Goal: Transaction & Acquisition: Obtain resource

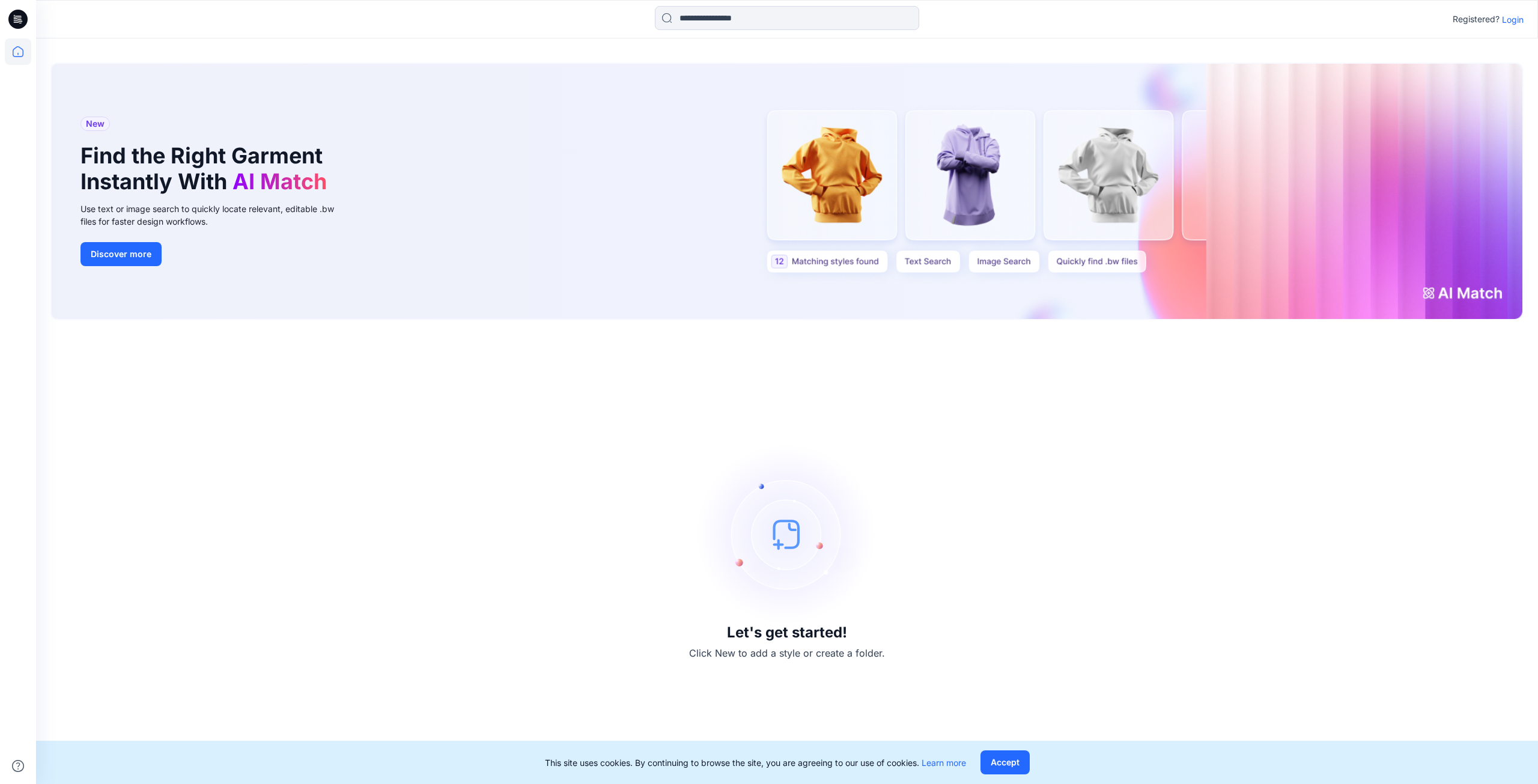
click at [1514, 23] on p "Login" at bounding box center [1512, 19] width 22 height 12
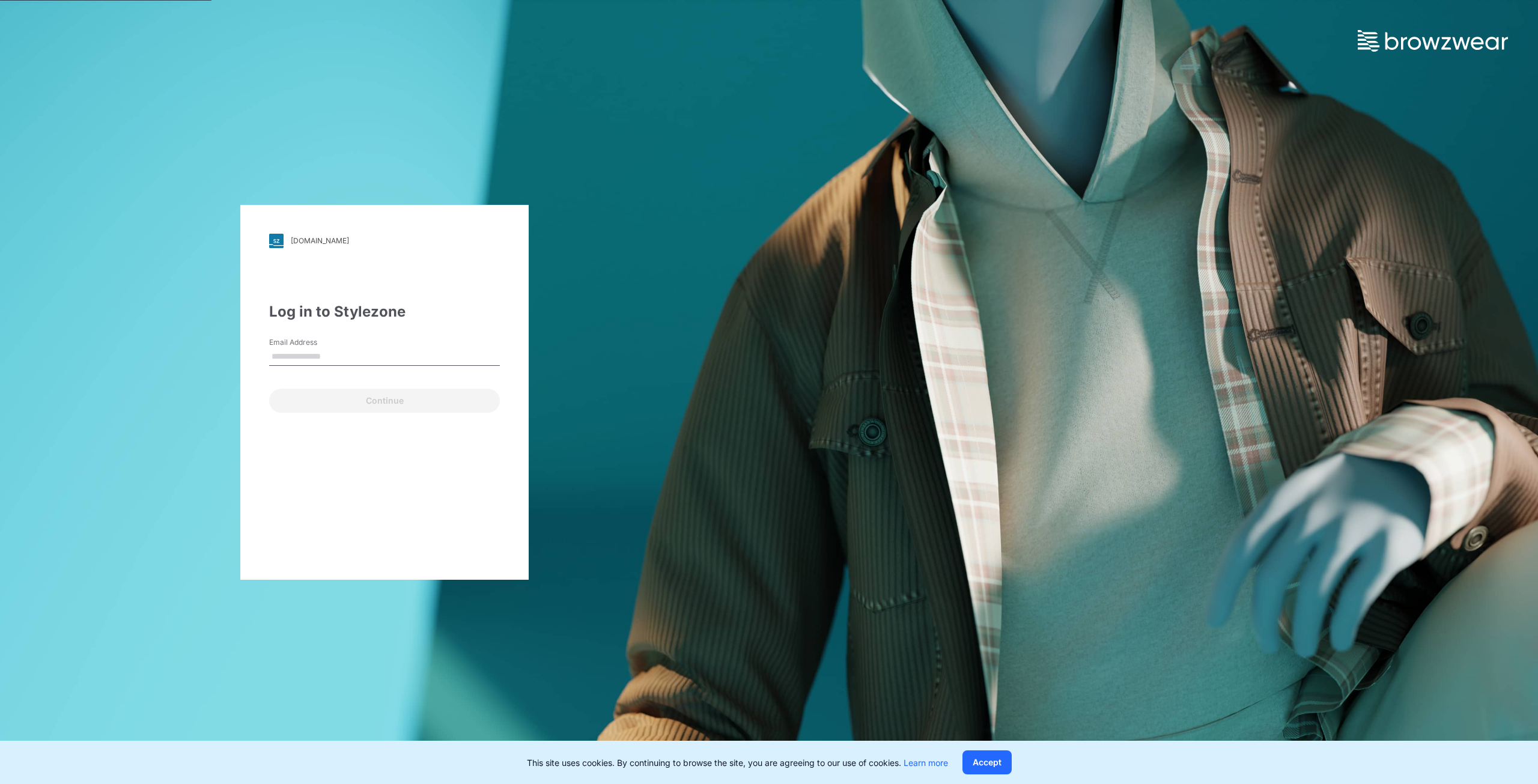
type input "**********"
click at [340, 399] on button "Continue" at bounding box center [384, 400] width 231 height 24
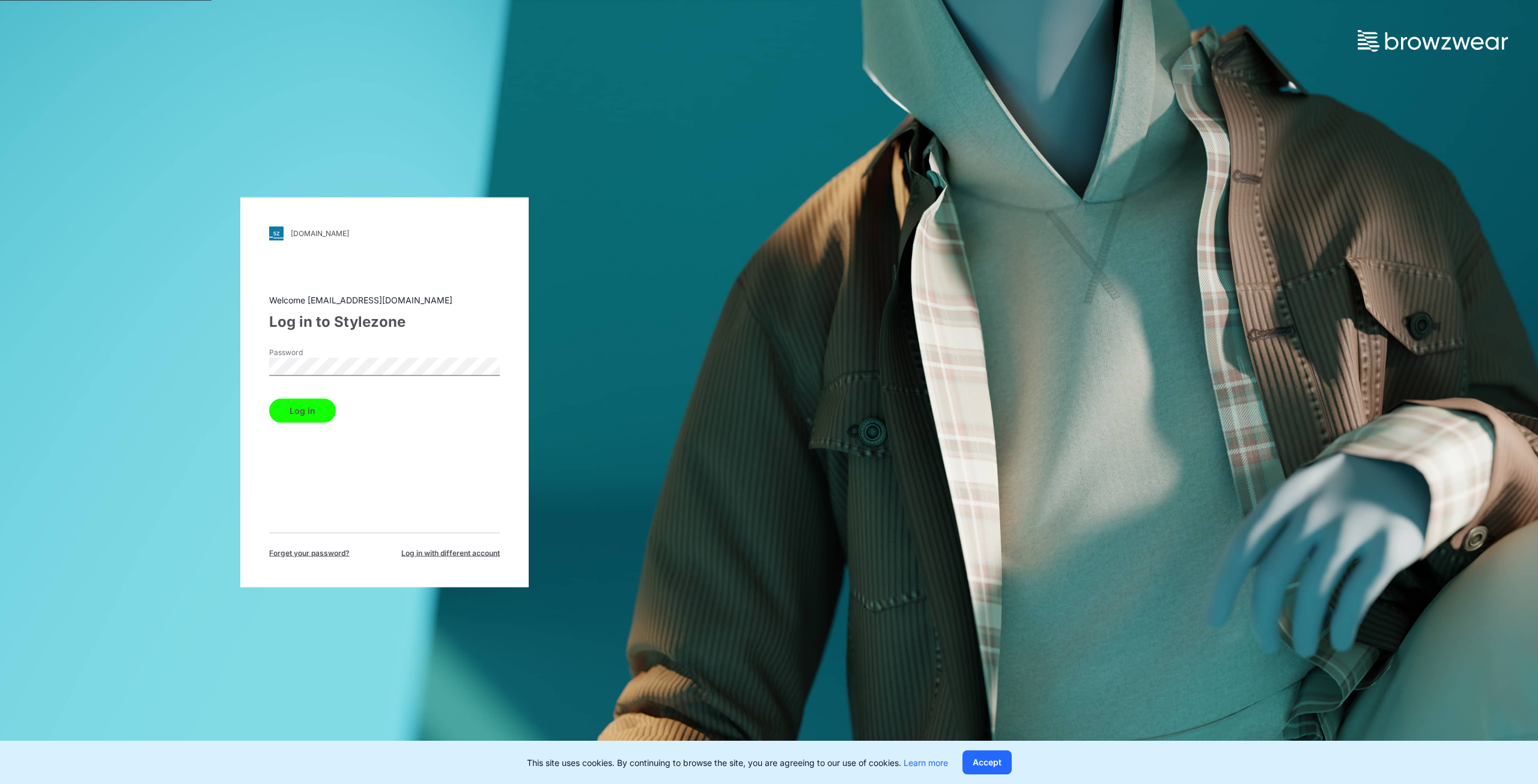
click at [301, 410] on button "Log in" at bounding box center [302, 411] width 67 height 24
click at [982, 764] on button "Accept" at bounding box center [987, 762] width 50 height 24
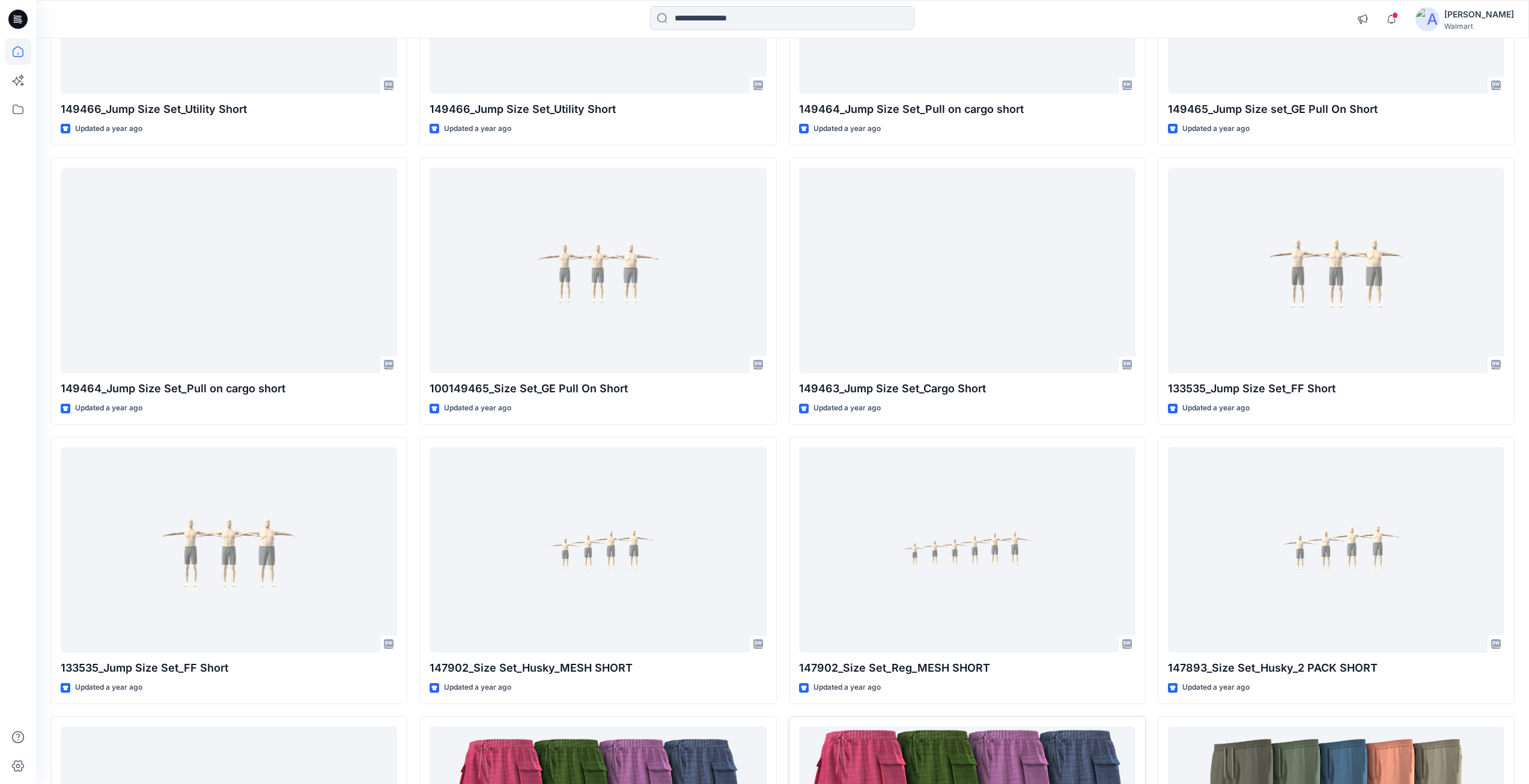
scroll to position [33262, 0]
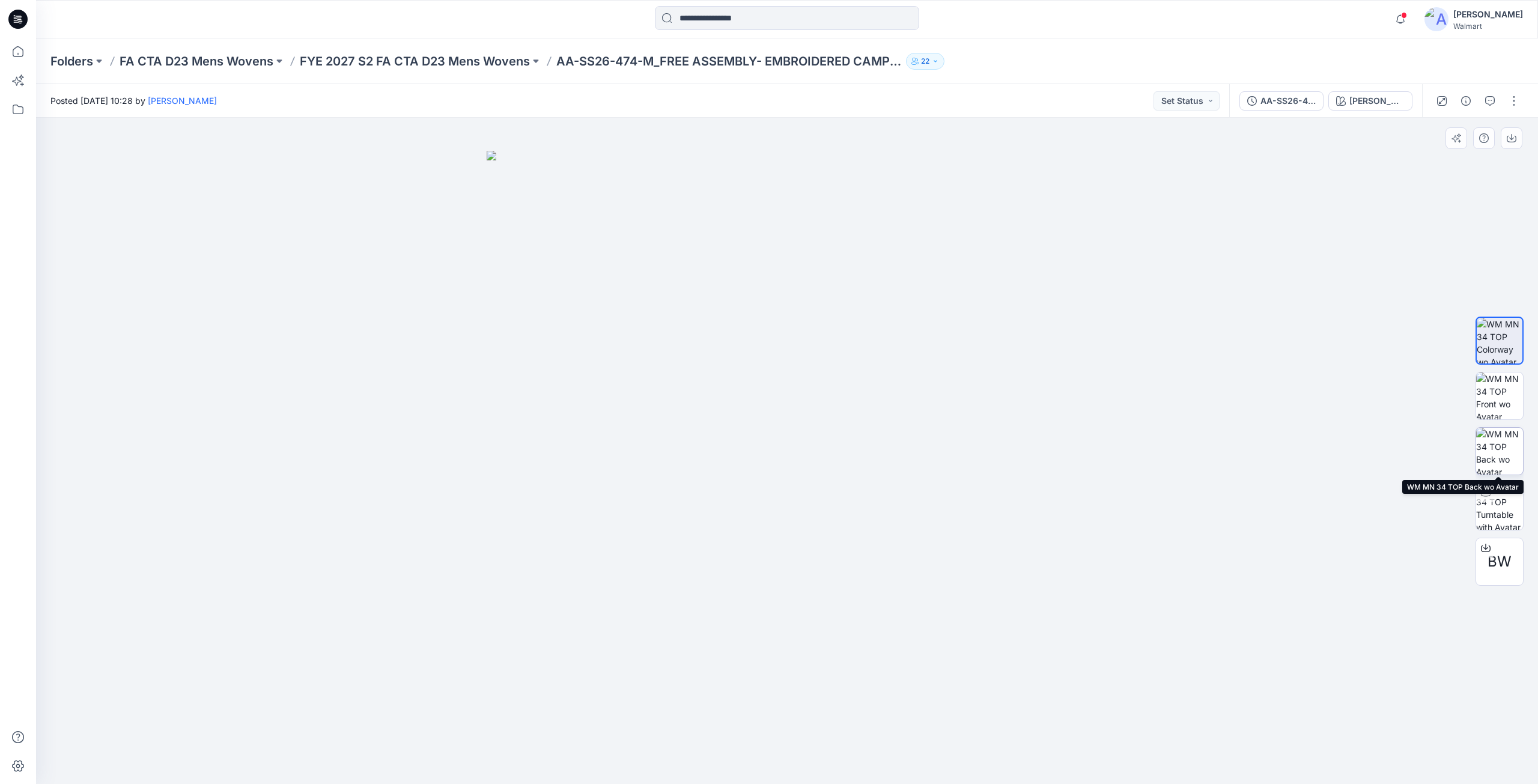
click at [1498, 447] on img at bounding box center [1500, 451] width 47 height 47
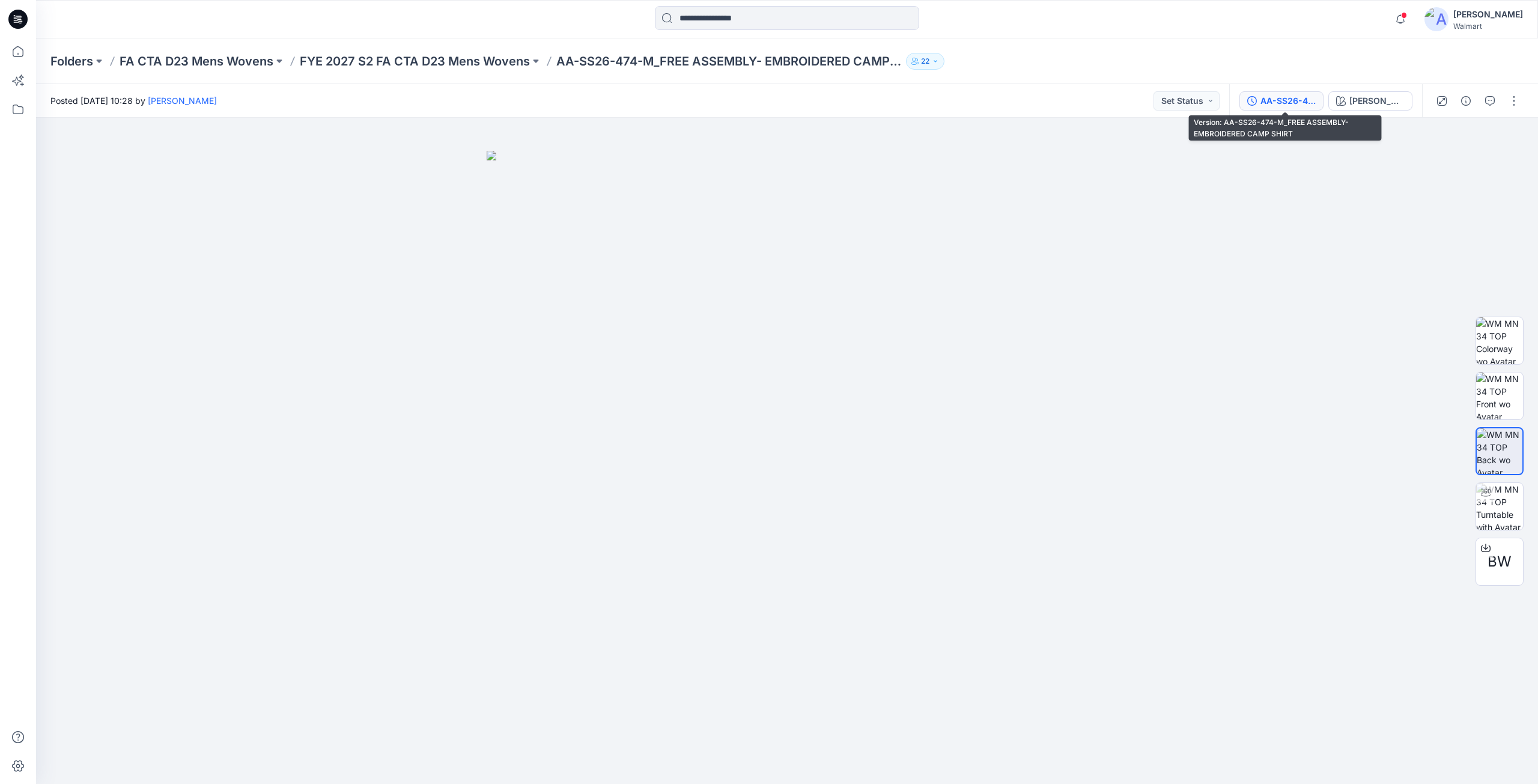
click at [1288, 106] on div "AA-SS26-474-M_FREE ASSEMBLY- EMBROIDERED CAMP SHIRT" at bounding box center [1288, 101] width 55 height 13
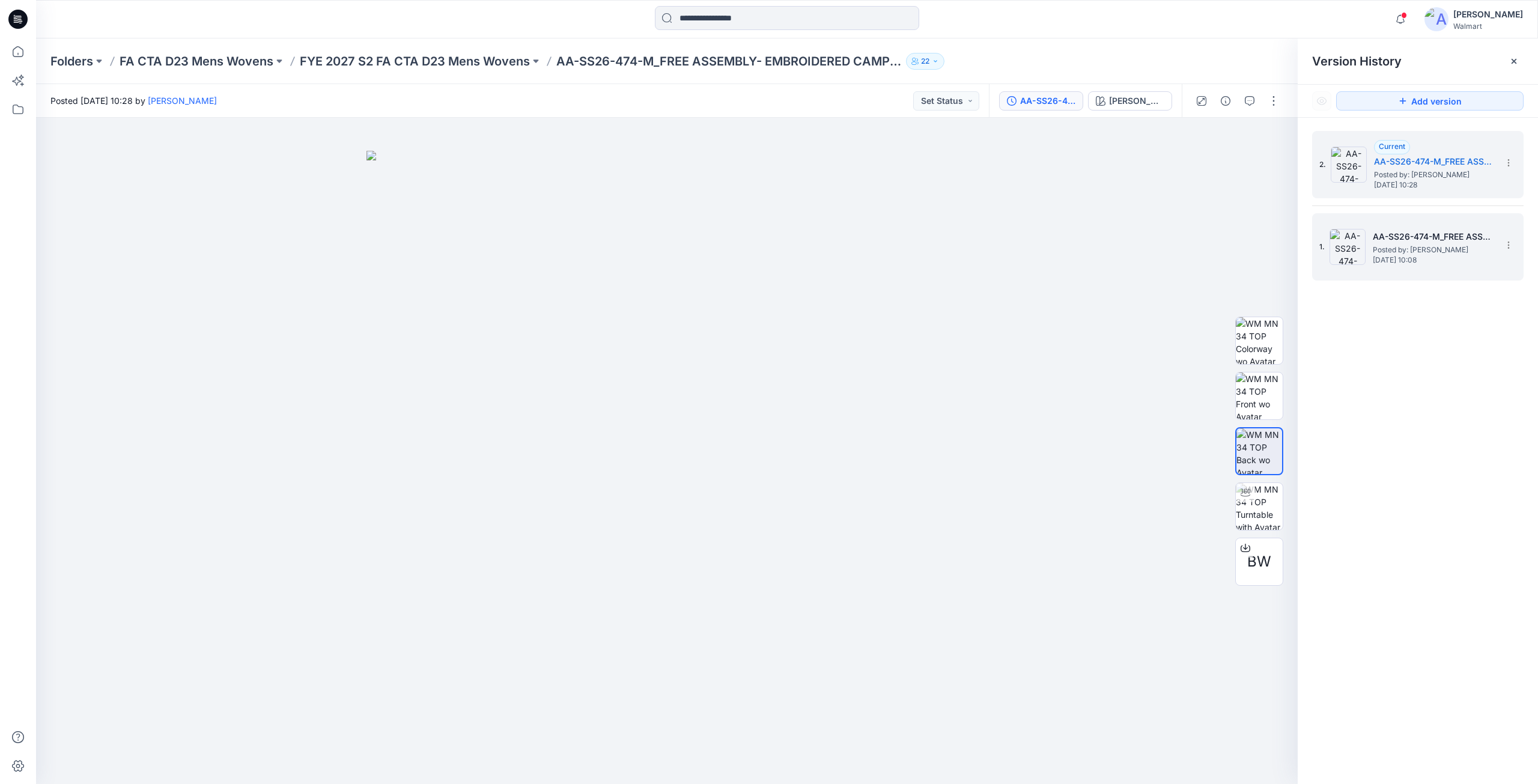
click at [1404, 251] on span "Posted by: [PERSON_NAME]" at bounding box center [1433, 249] width 120 height 12
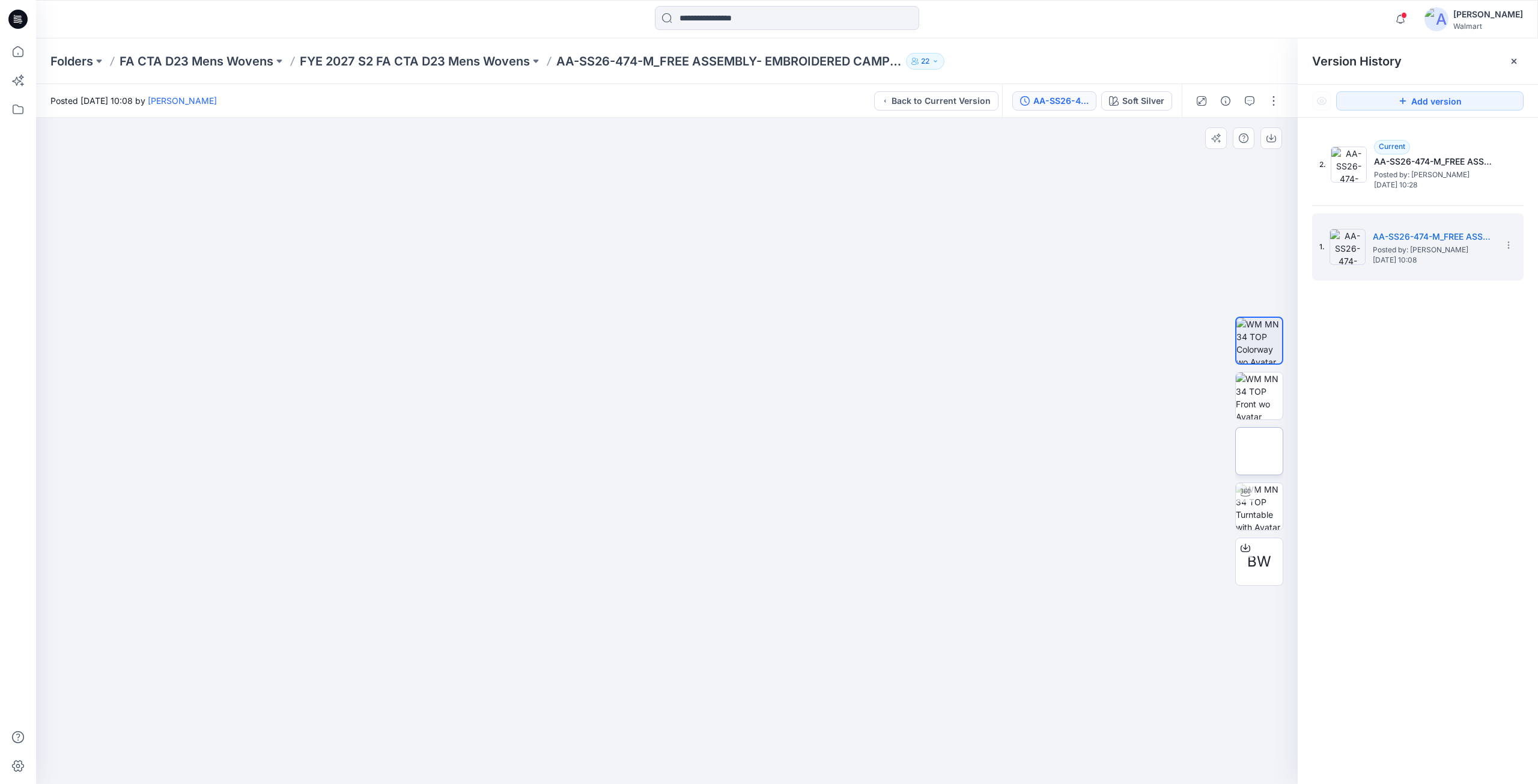
click at [1252, 438] on img at bounding box center [1259, 451] width 47 height 47
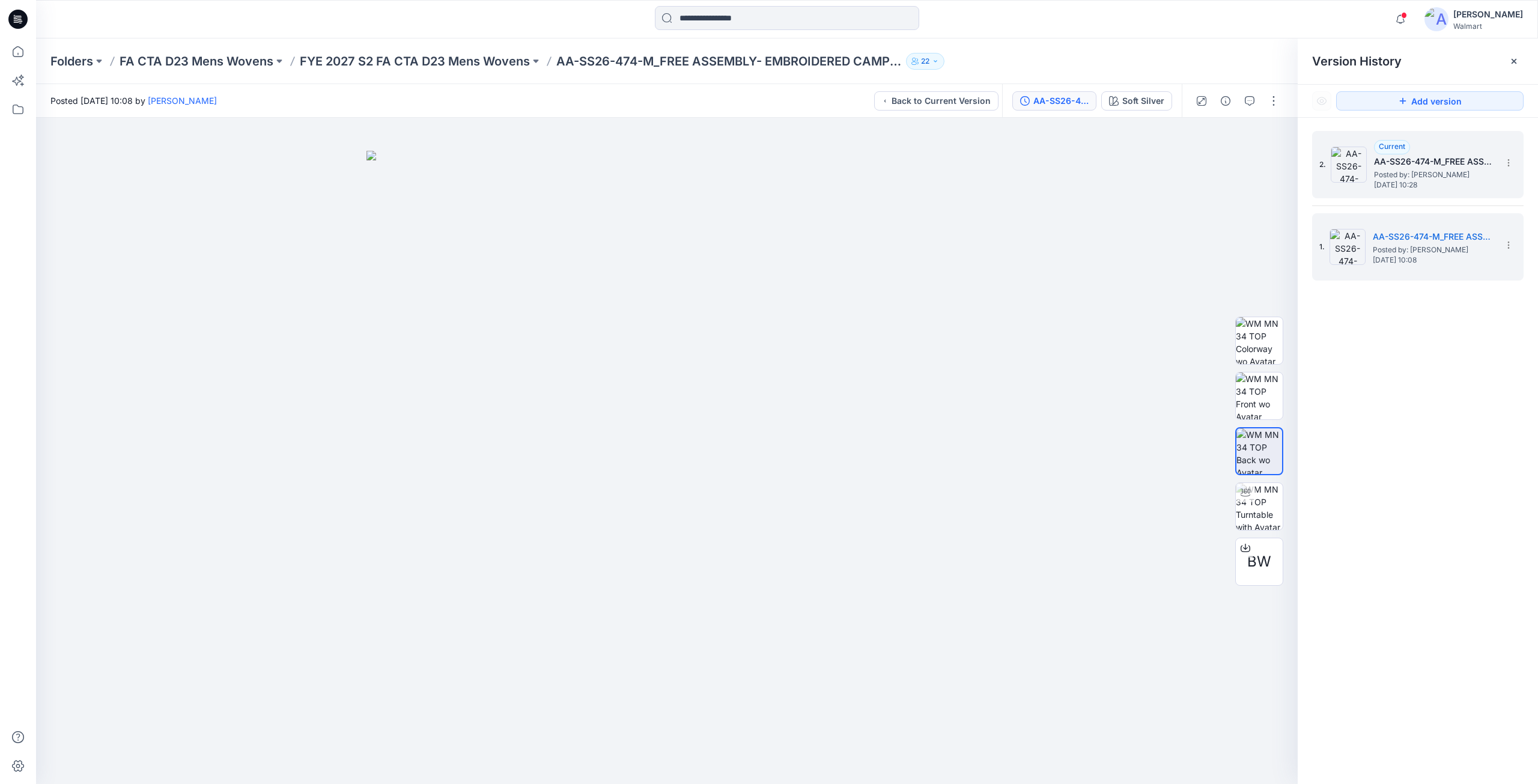
click at [1411, 173] on span "Posted by: [PERSON_NAME]" at bounding box center [1434, 174] width 120 height 12
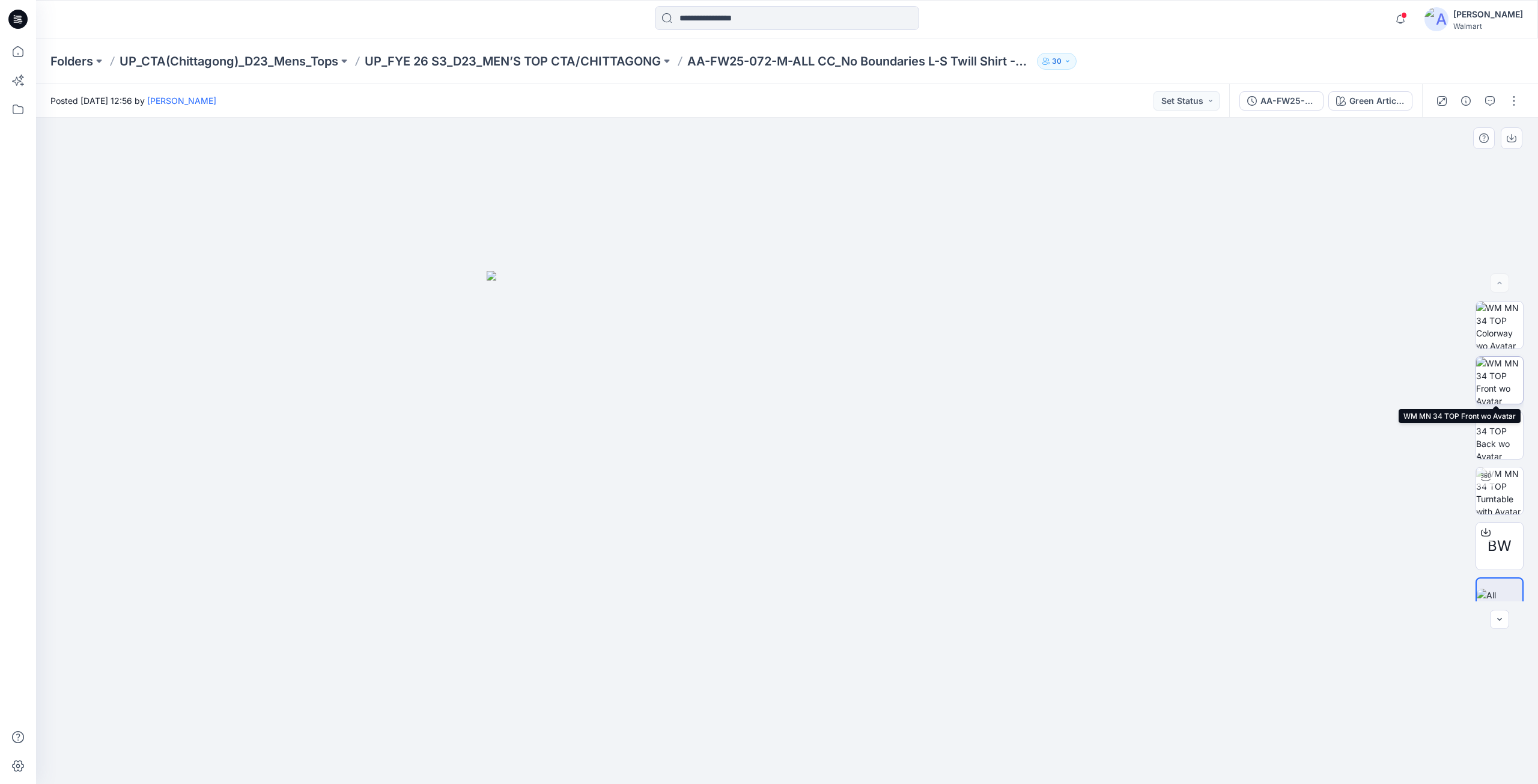
click at [1493, 374] on img at bounding box center [1500, 380] width 47 height 47
click at [1498, 494] on img at bounding box center [1500, 490] width 47 height 47
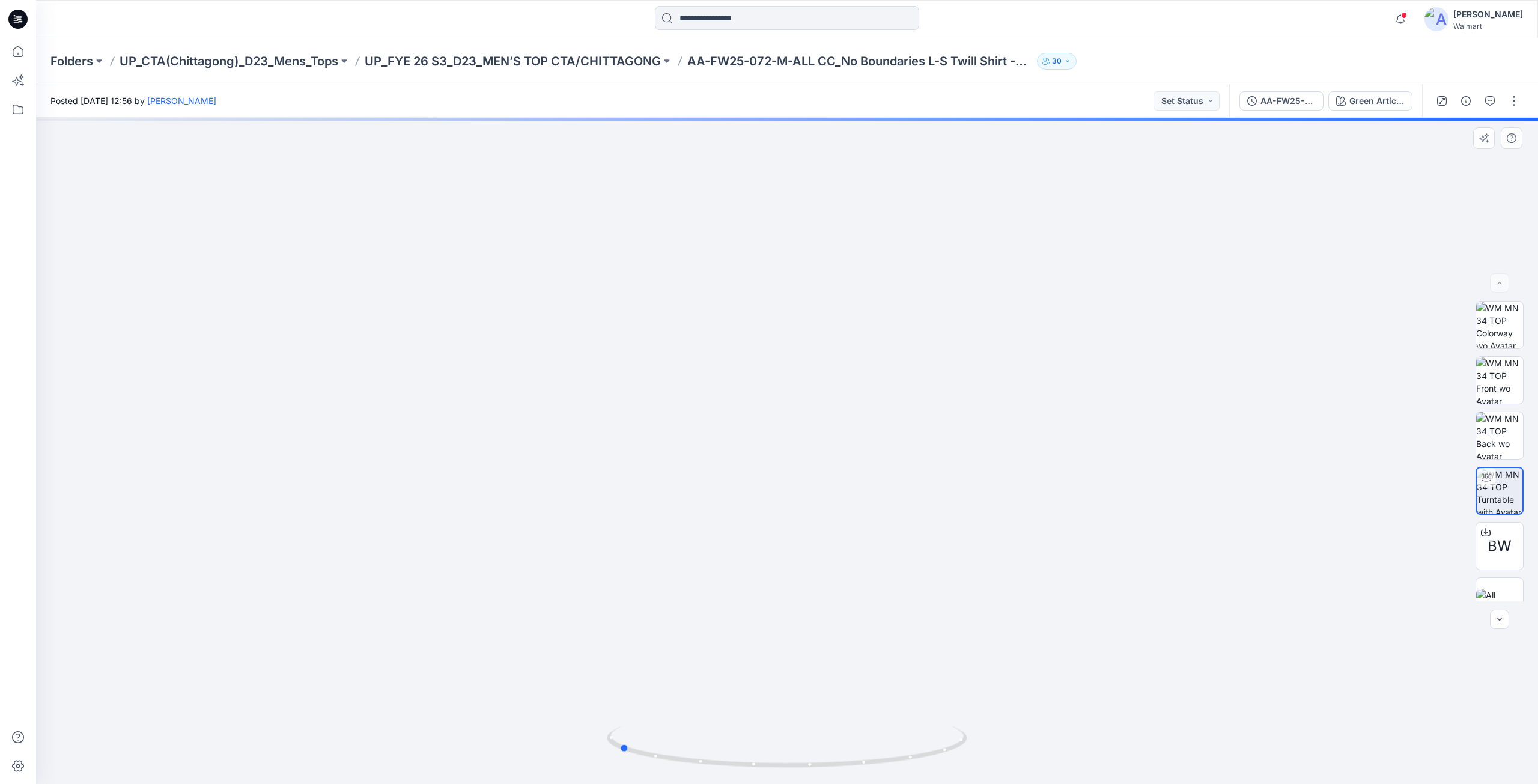
drag, startPoint x: 786, startPoint y: 764, endPoint x: 930, endPoint y: 600, distance: 218.2
click at [977, 719] on div at bounding box center [786, 451] width 1501 height 666
drag, startPoint x: 768, startPoint y: 313, endPoint x: 785, endPoint y: 447, distance: 135.1
click at [785, 447] on img at bounding box center [787, 437] width 1011 height 694
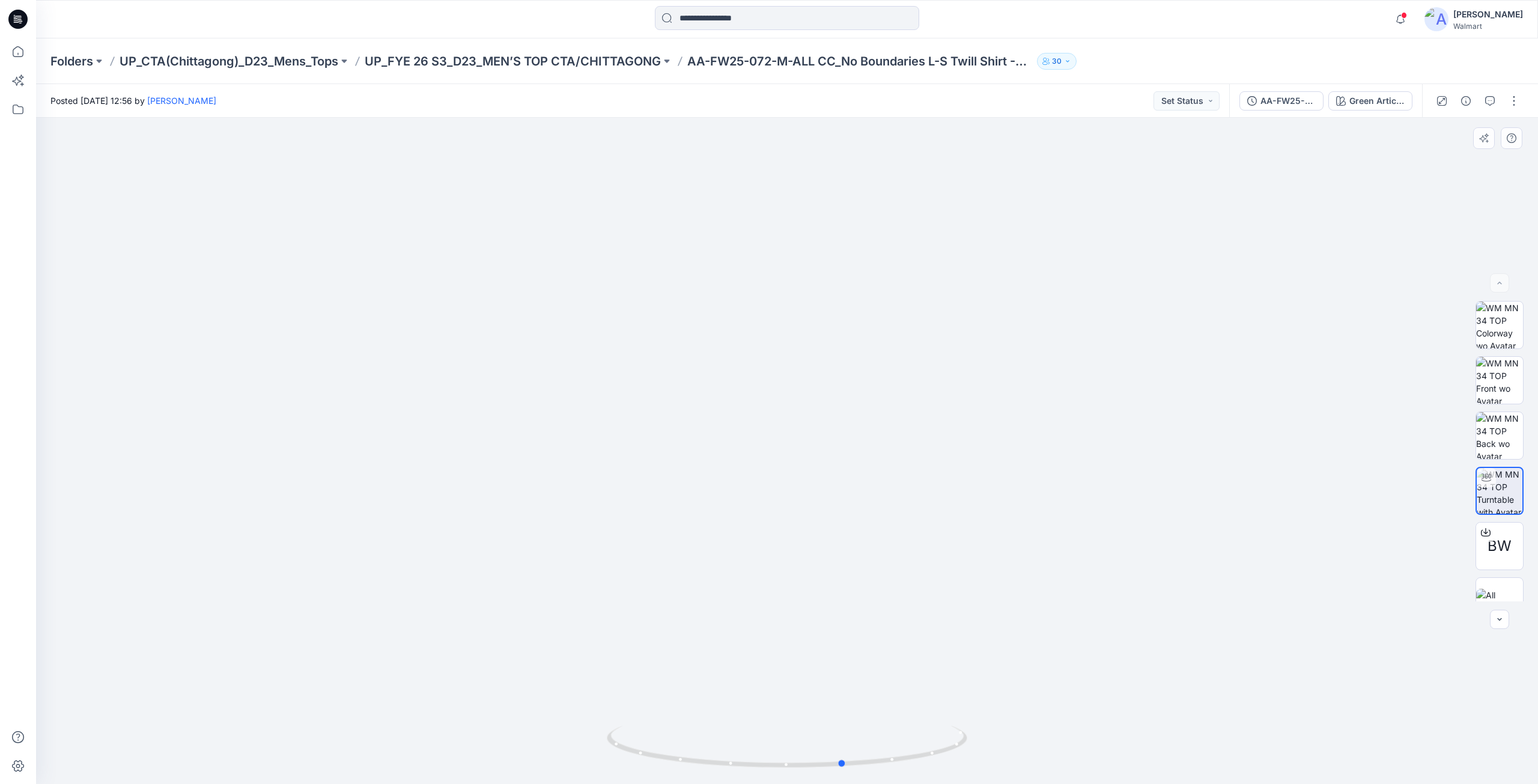
drag, startPoint x: 623, startPoint y: 747, endPoint x: 870, endPoint y: 422, distance: 408.2
click at [849, 761] on icon at bounding box center [789, 748] width 364 height 45
drag, startPoint x: 843, startPoint y: 762, endPoint x: 993, endPoint y: 729, distance: 153.6
click at [993, 729] on div at bounding box center [786, 451] width 1501 height 666
drag, startPoint x: 636, startPoint y: 753, endPoint x: 805, endPoint y: 740, distance: 169.5
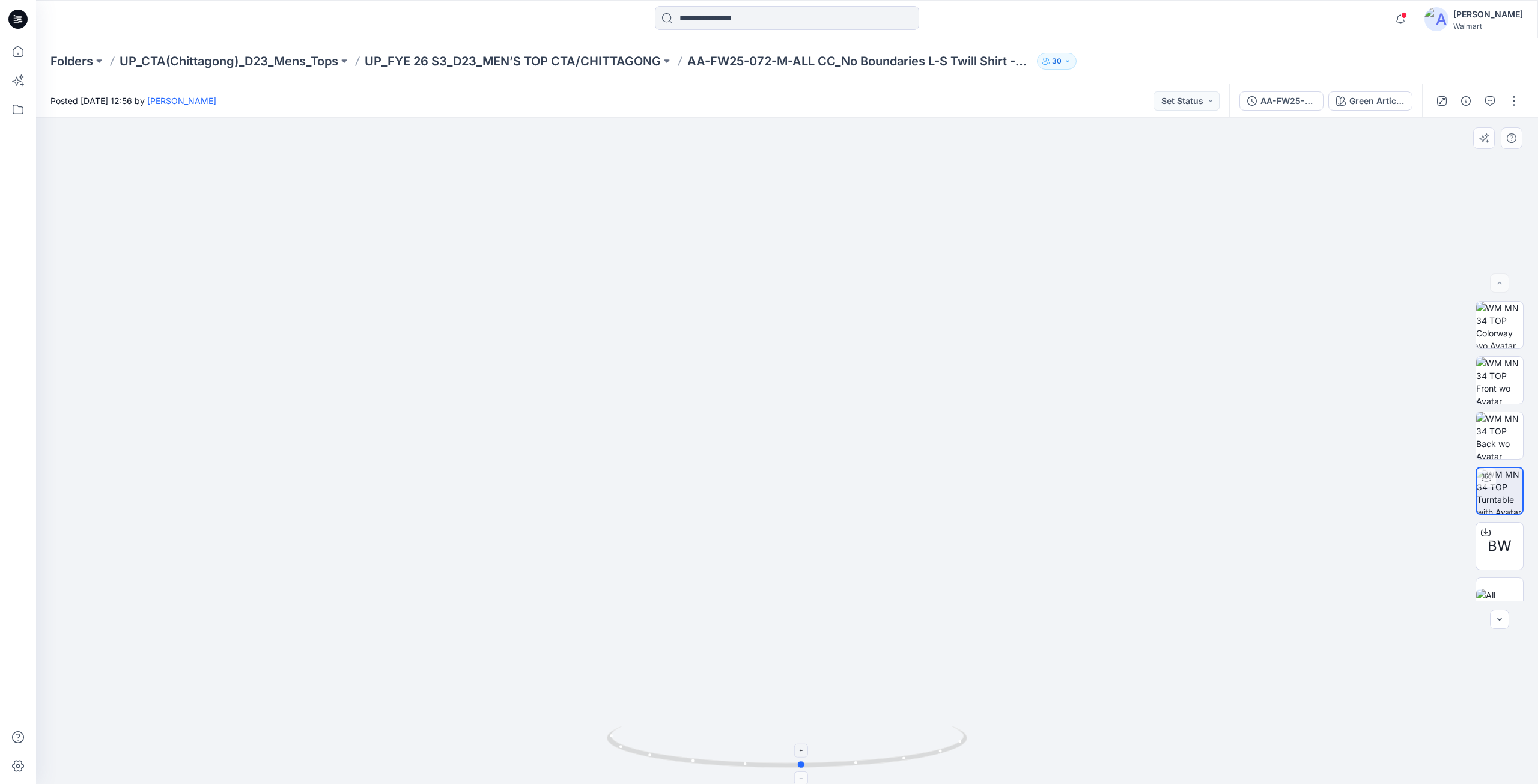
click at [805, 740] on icon at bounding box center [789, 748] width 364 height 45
drag, startPoint x: 590, startPoint y: 270, endPoint x: 509, endPoint y: 288, distance: 83.0
click at [507, 288] on img at bounding box center [787, 451] width 758 height 666
click at [1482, 531] on icon at bounding box center [1485, 532] width 9 height 9
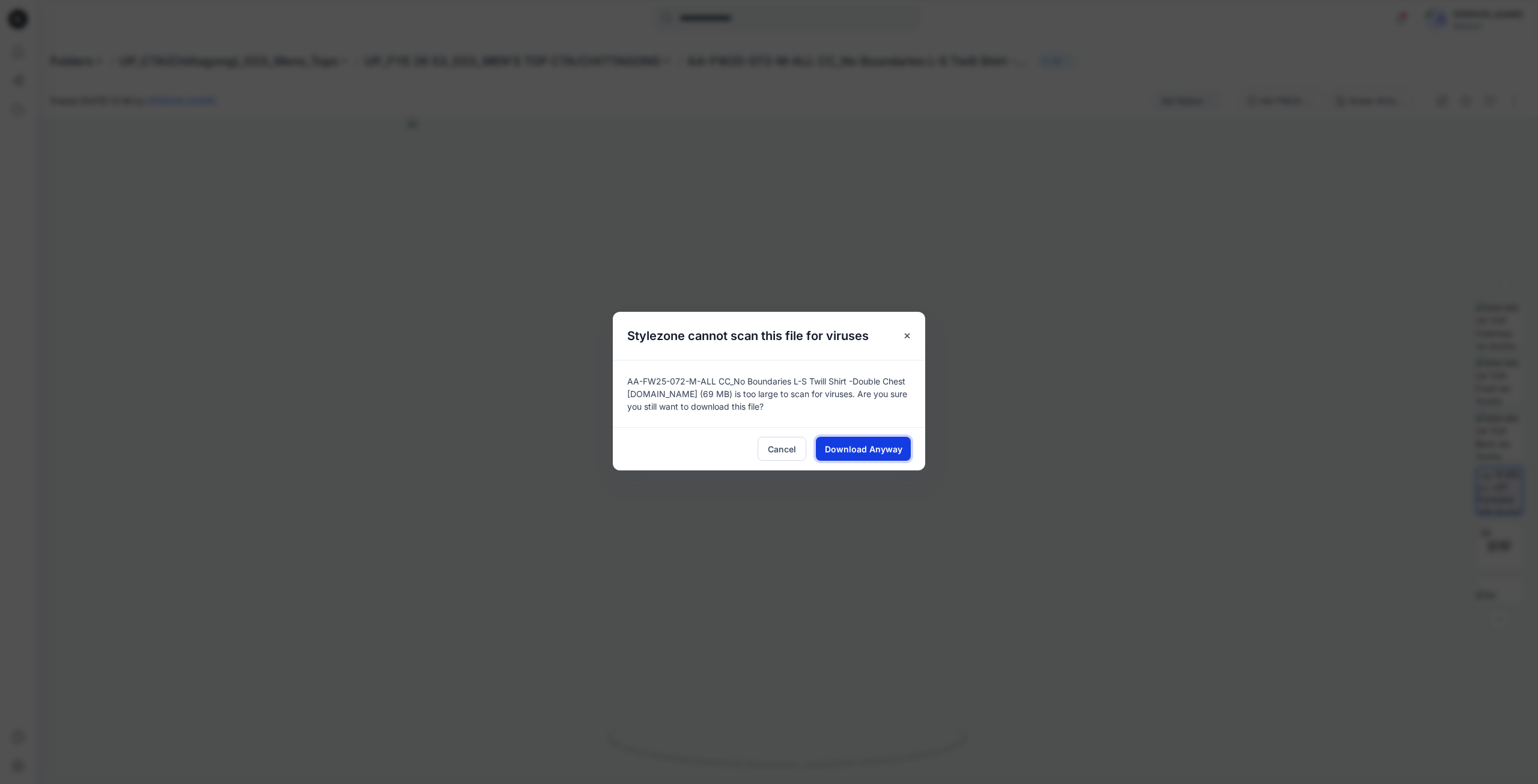
click at [839, 447] on span "Download Anyway" at bounding box center [863, 448] width 78 height 12
